Goal: Find specific page/section: Find specific page/section

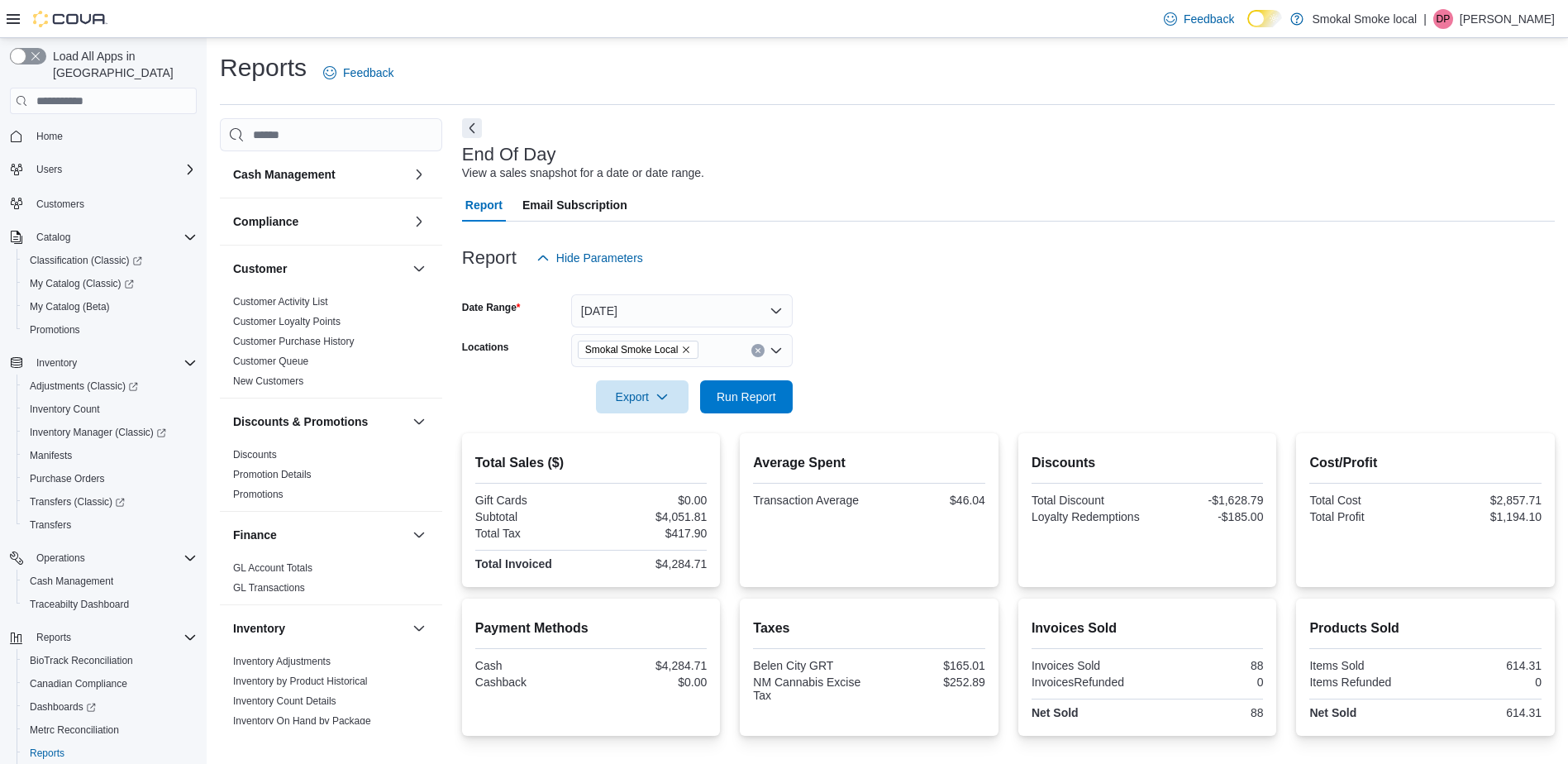
scroll to position [246, 0]
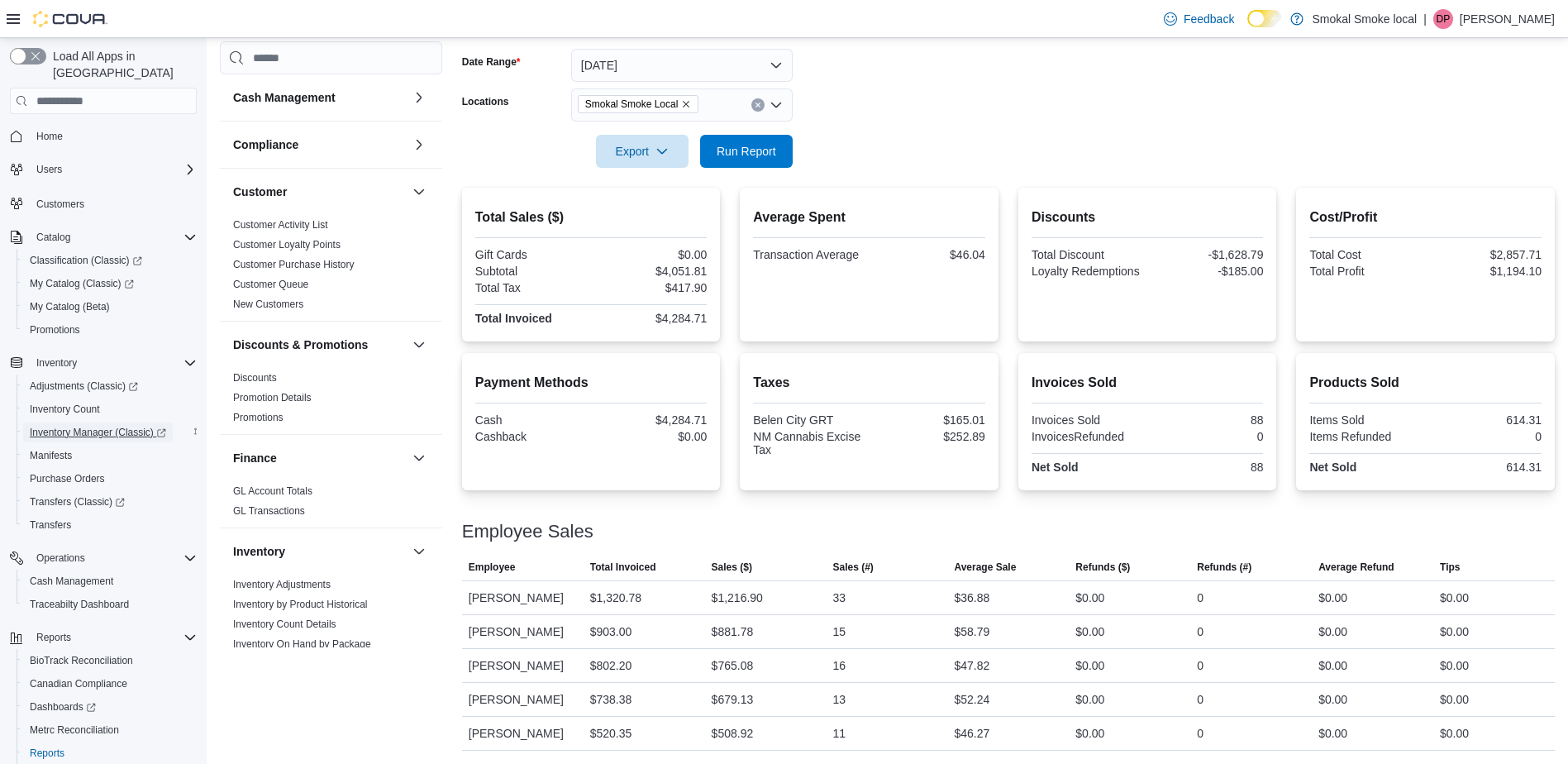
click at [100, 424] on span "Inventory Manager (Classic)" at bounding box center [98, 432] width 136 height 20
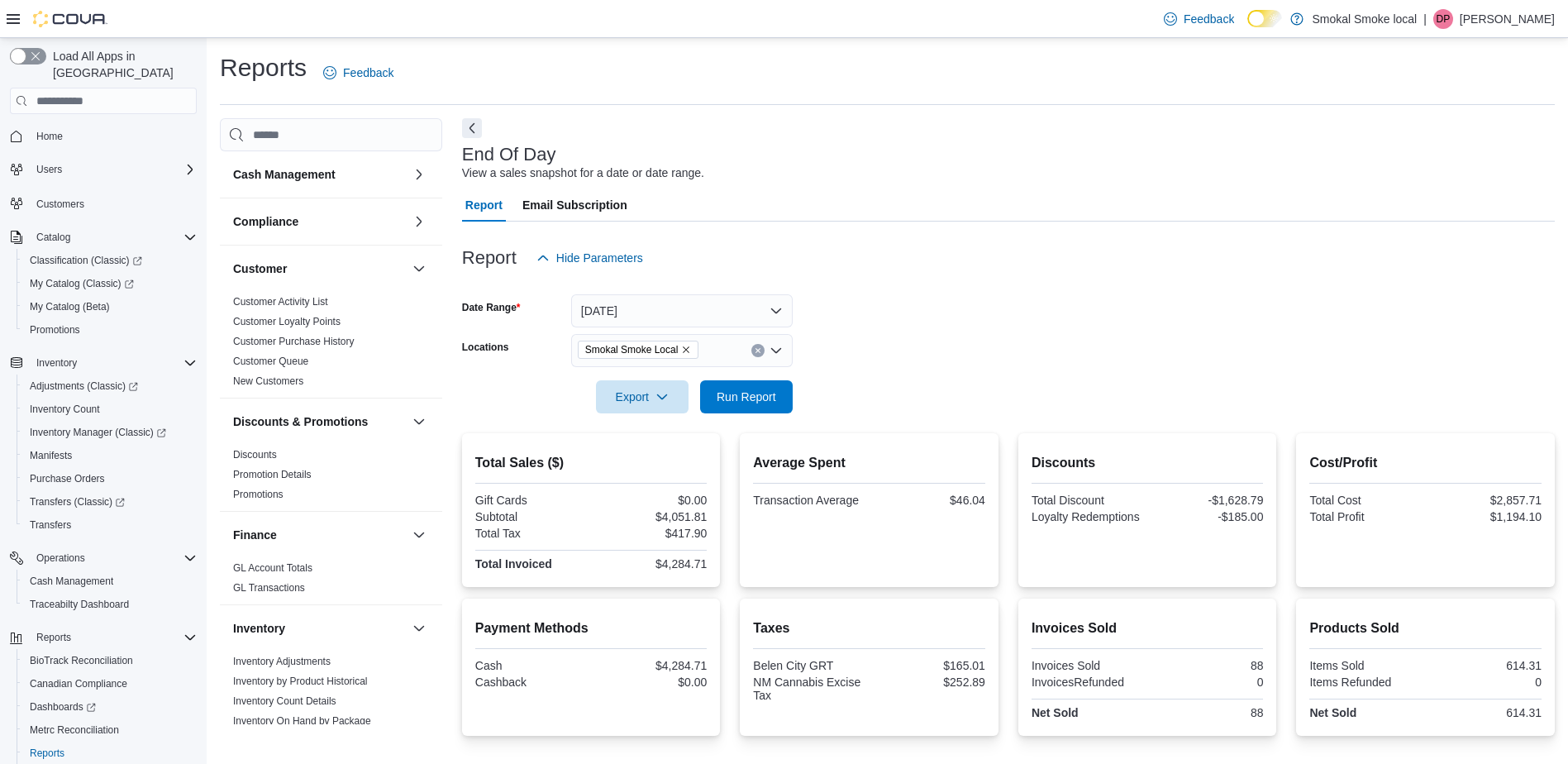
click at [82, 125] on span "Home" at bounding box center [113, 135] width 167 height 21
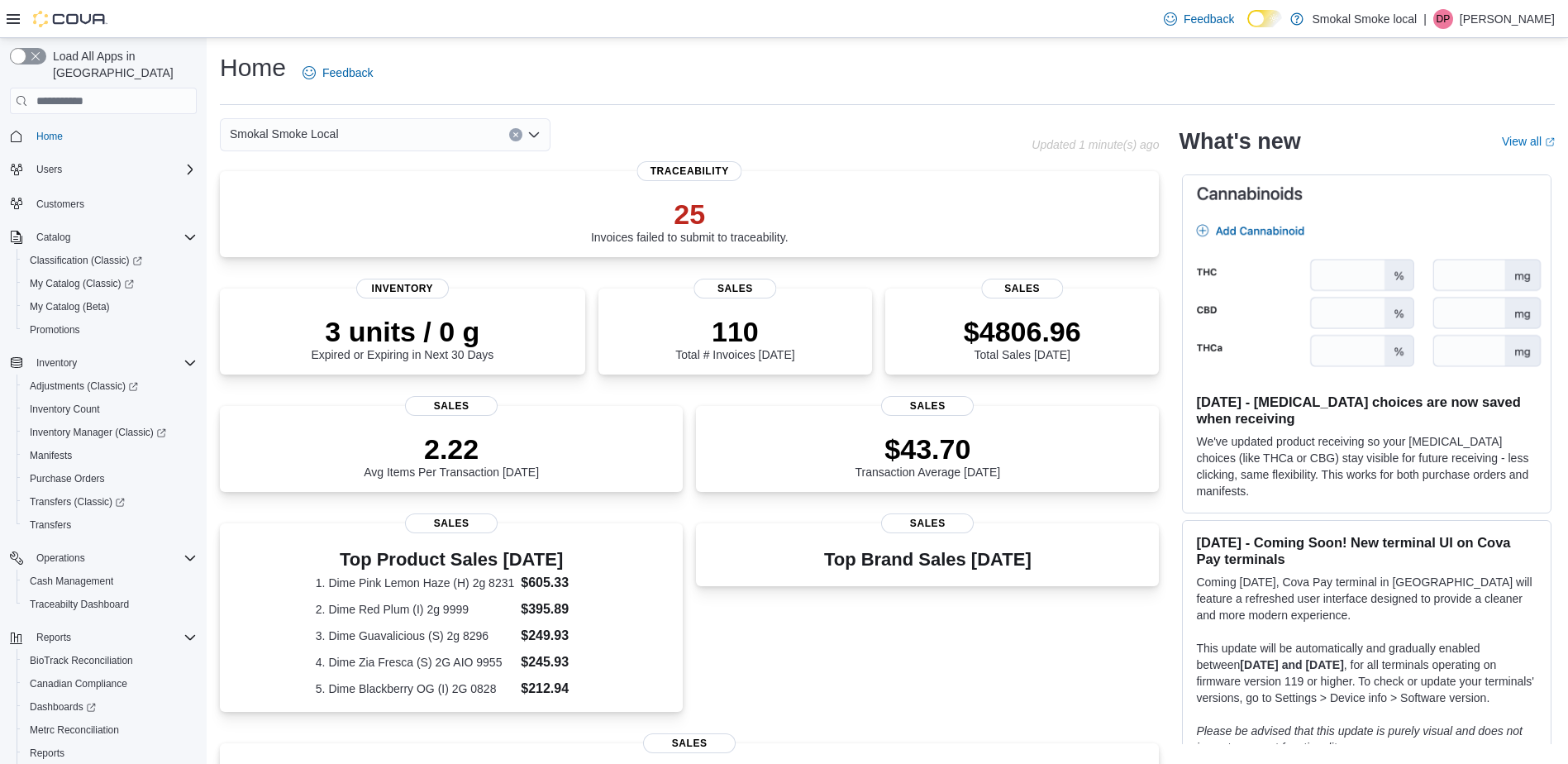
click at [387, 132] on div "Smokal Smoke Local" at bounding box center [386, 134] width 331 height 33
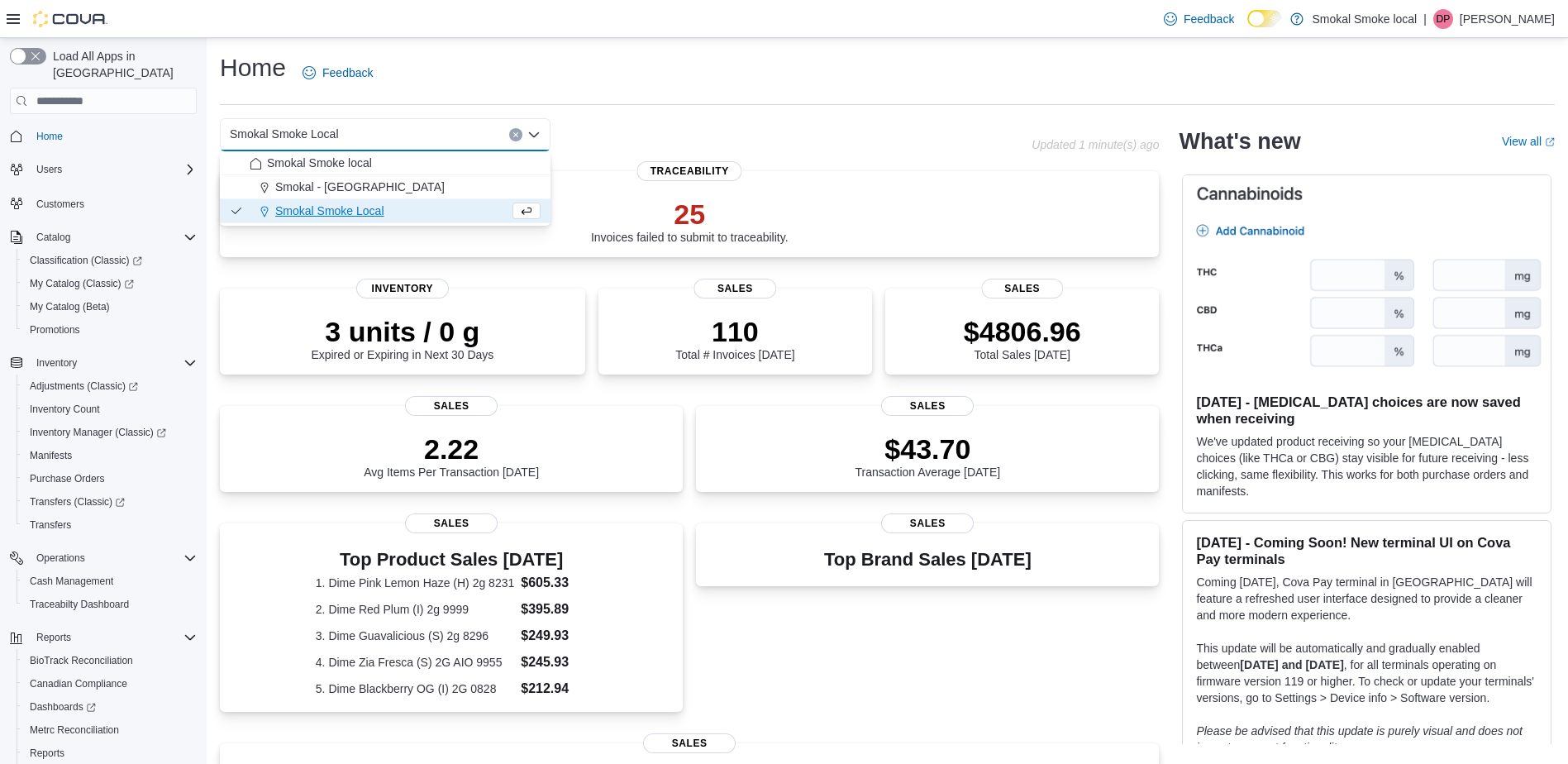
click at [767, 125] on div "Smokal Smoke Local Combo box. Selected. Smokal Smoke Local. Press Backspace to …" at bounding box center [626, 134] width 811 height 33
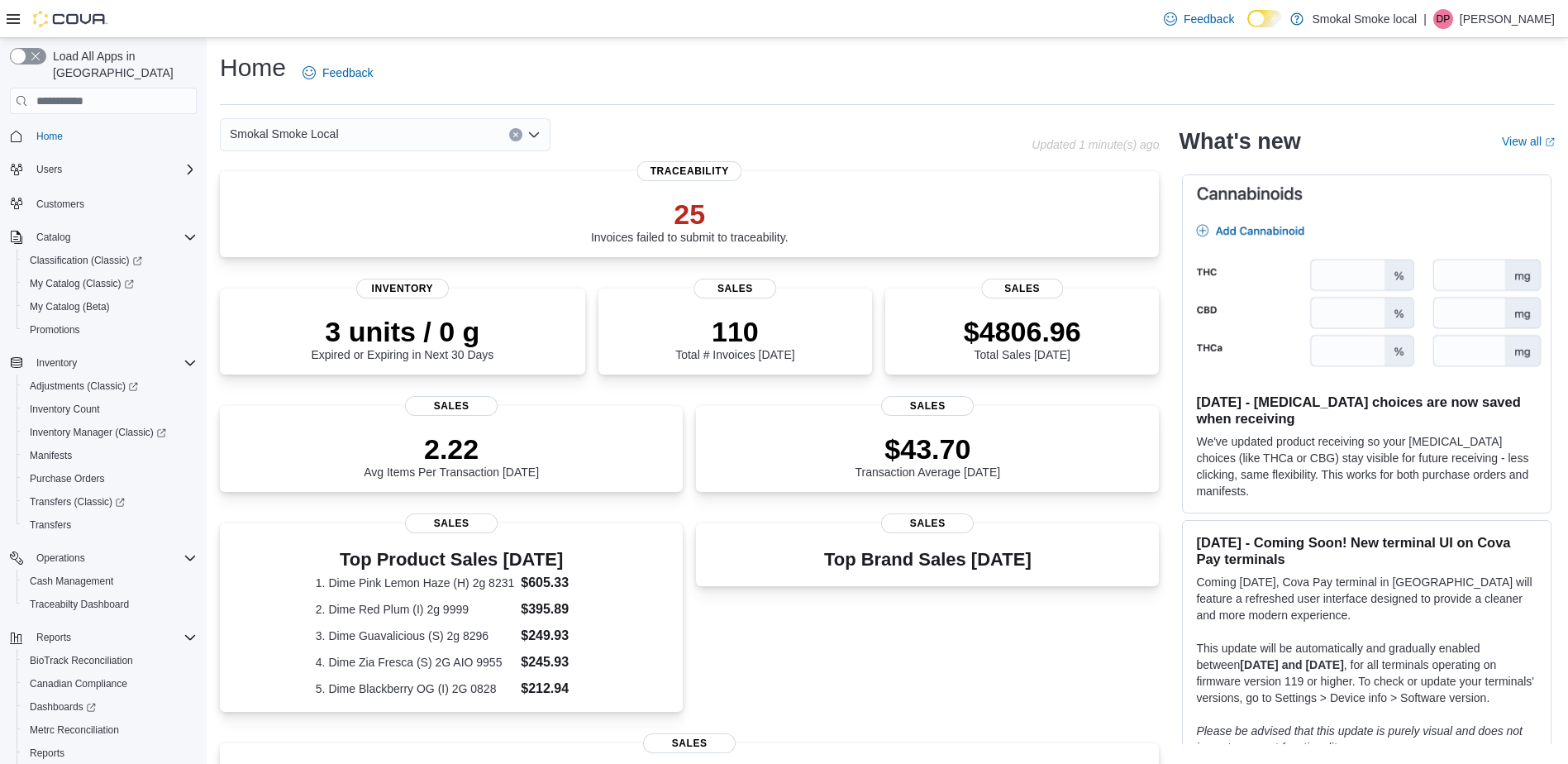
click at [359, 122] on div "Smokal Smoke Local" at bounding box center [386, 134] width 331 height 33
click at [344, 123] on div "Smokal Smoke Local" at bounding box center [386, 134] width 331 height 33
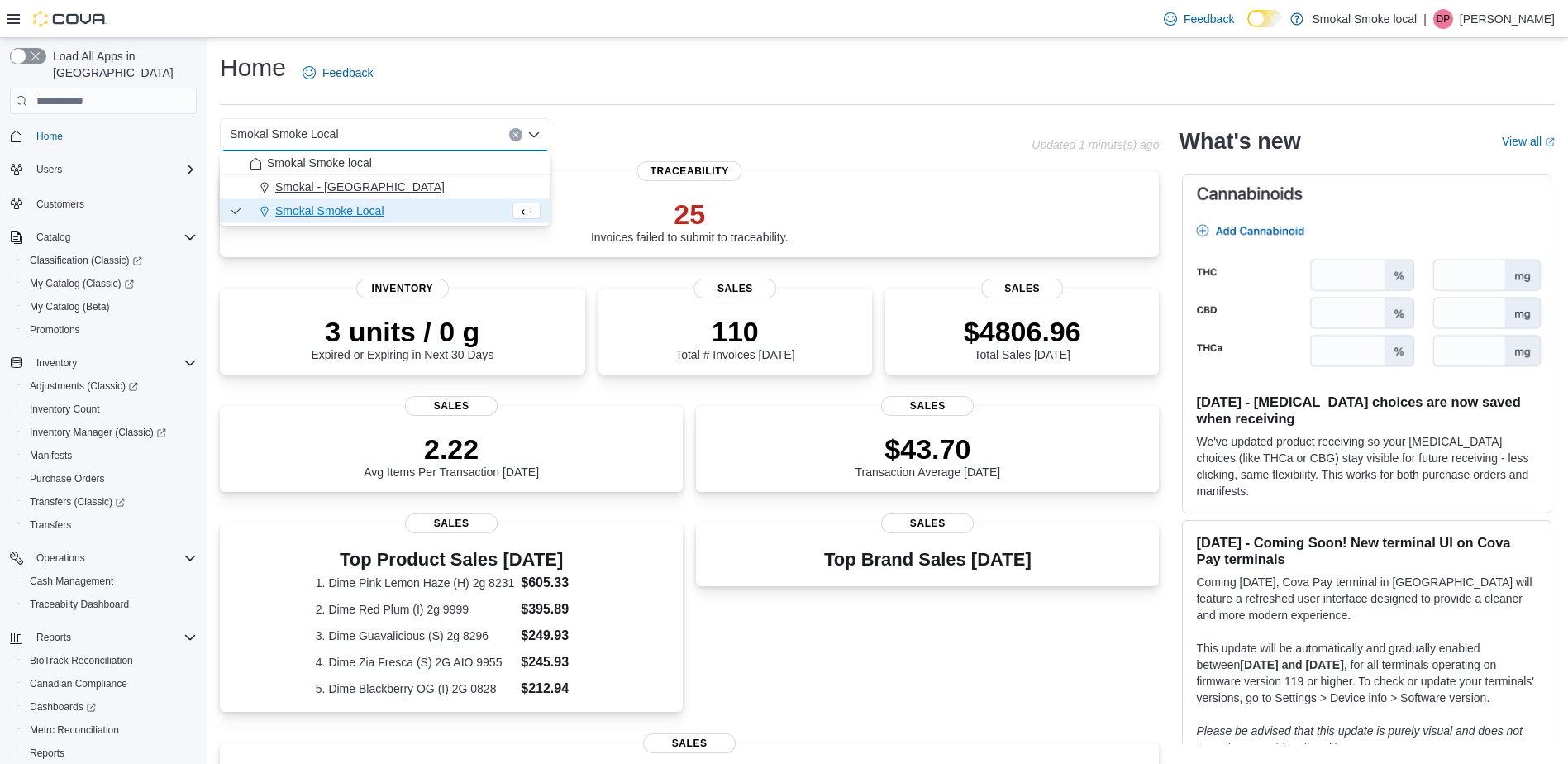
click at [355, 177] on button "Smokal - [GEOGRAPHIC_DATA]" at bounding box center [386, 187] width 331 height 24
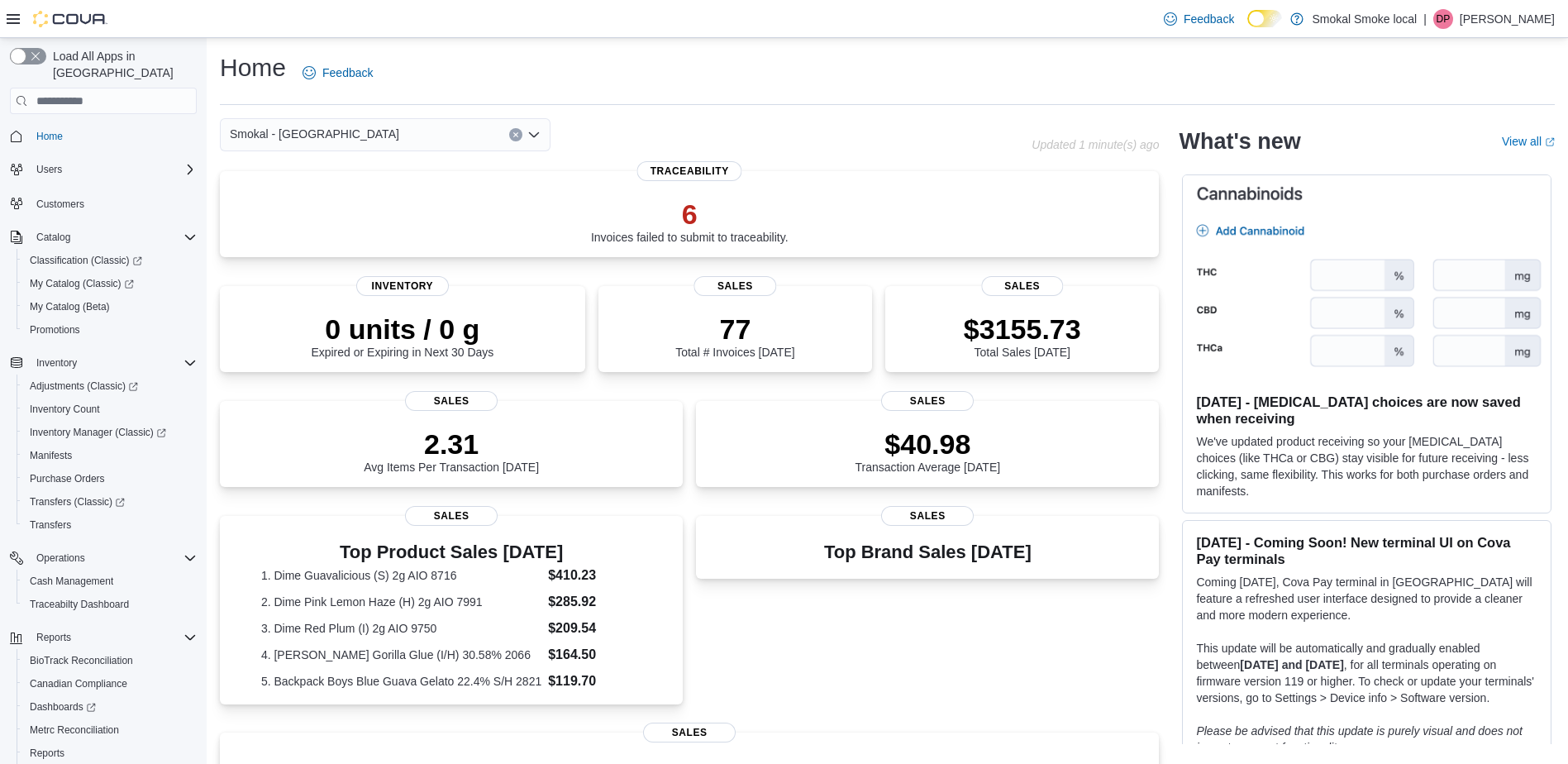
click at [507, 129] on div "Smokal - [GEOGRAPHIC_DATA]" at bounding box center [386, 134] width 331 height 33
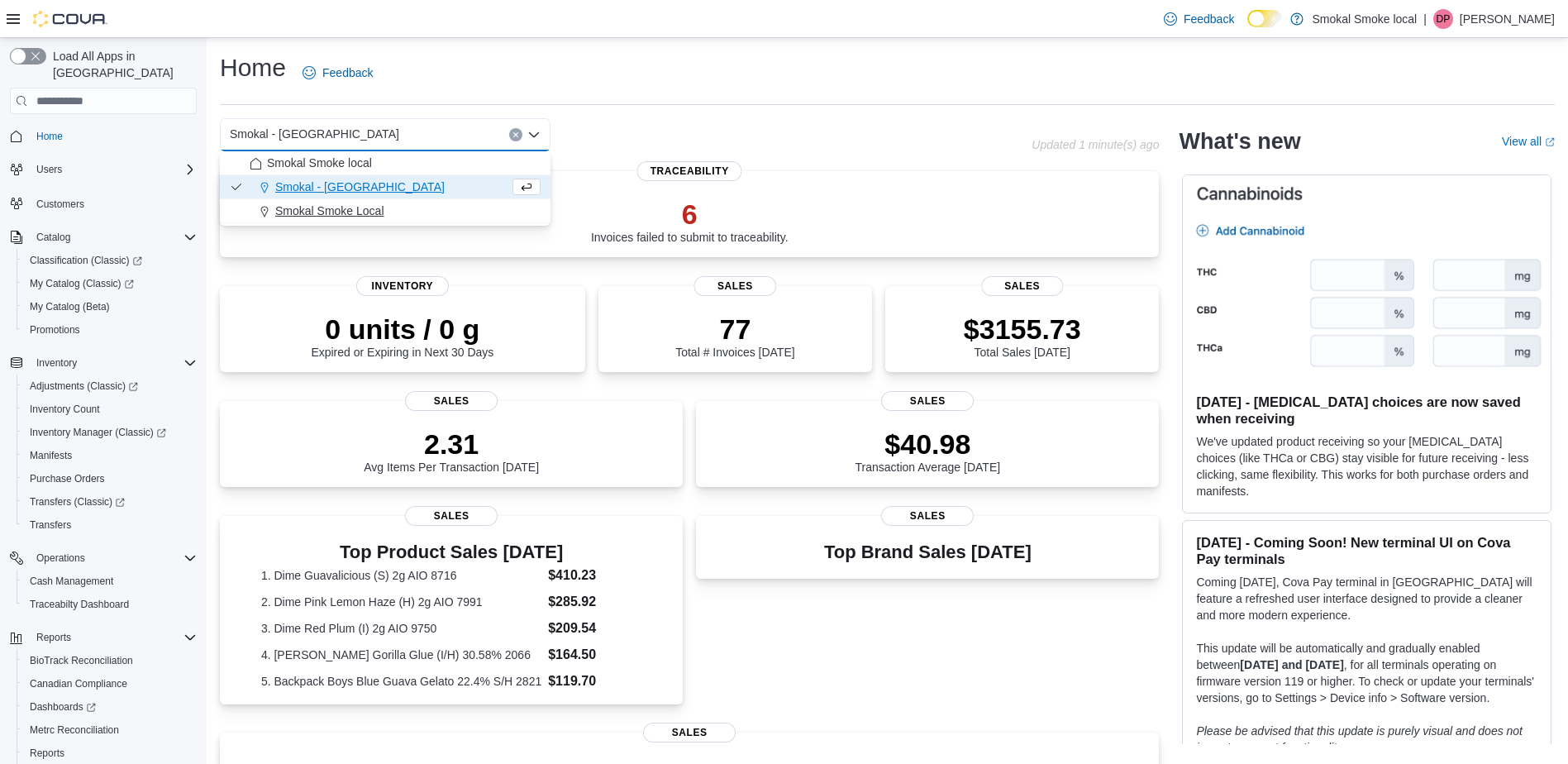
click at [386, 214] on div "Smokal Smoke Local" at bounding box center [395, 211] width 291 height 16
